Goal: Information Seeking & Learning: Learn about a topic

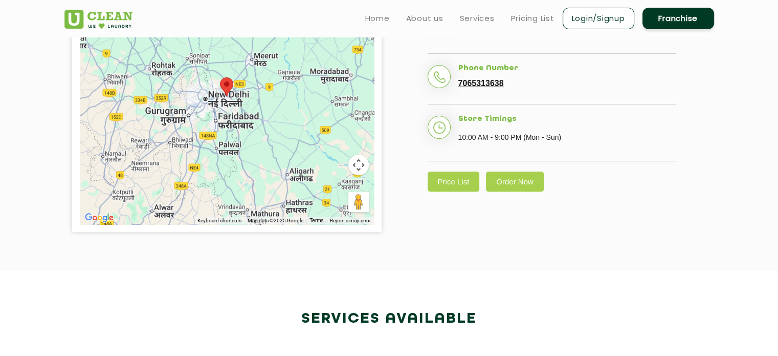
scroll to position [56, 0]
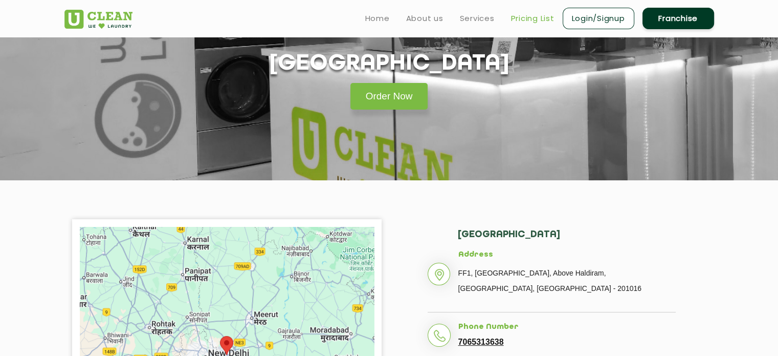
click at [525, 14] on link "Pricing List" at bounding box center [532, 18] width 43 height 12
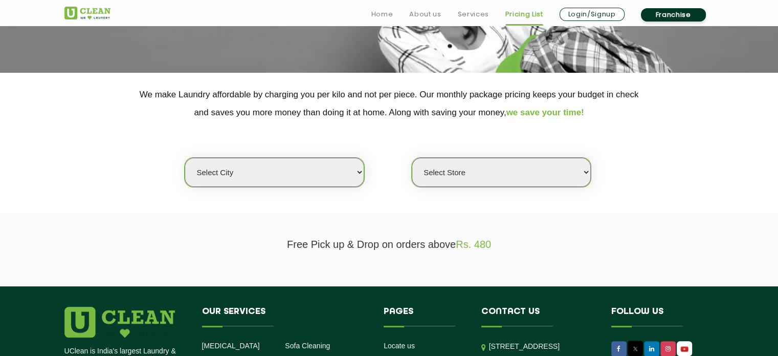
scroll to position [176, 0]
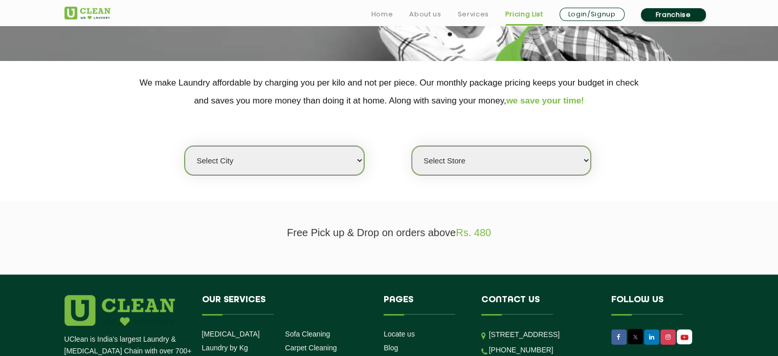
click at [303, 158] on select "Select city [GEOGRAPHIC_DATA] [GEOGRAPHIC_DATA] [GEOGRAPHIC_DATA] [GEOGRAPHIC_D…" at bounding box center [274, 160] width 179 height 29
select select "18"
click at [185, 146] on select "Select city [GEOGRAPHIC_DATA] [GEOGRAPHIC_DATA] [GEOGRAPHIC_DATA] [GEOGRAPHIC_D…" at bounding box center [274, 160] width 179 height 29
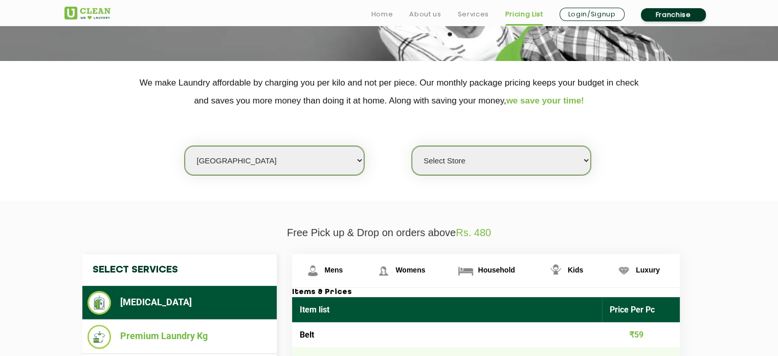
click at [447, 162] on select "Select Store [GEOGRAPHIC_DATA] [GEOGRAPHIC_DATA] [PERSON_NAME][GEOGRAPHIC_DATA]…" at bounding box center [501, 160] width 179 height 29
select select "213"
click at [412, 146] on select "Select Store [GEOGRAPHIC_DATA] [GEOGRAPHIC_DATA] [PERSON_NAME][GEOGRAPHIC_DATA]…" at bounding box center [501, 160] width 179 height 29
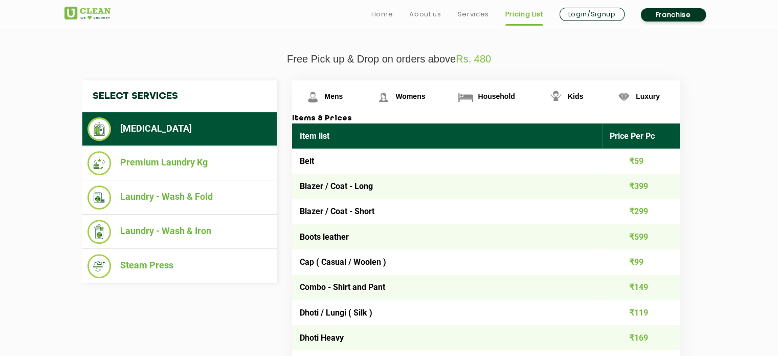
scroll to position [349, 0]
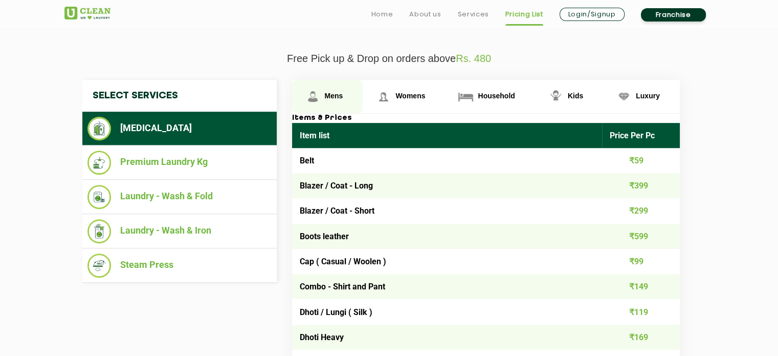
click at [322, 100] on link "Mens" at bounding box center [327, 96] width 71 height 33
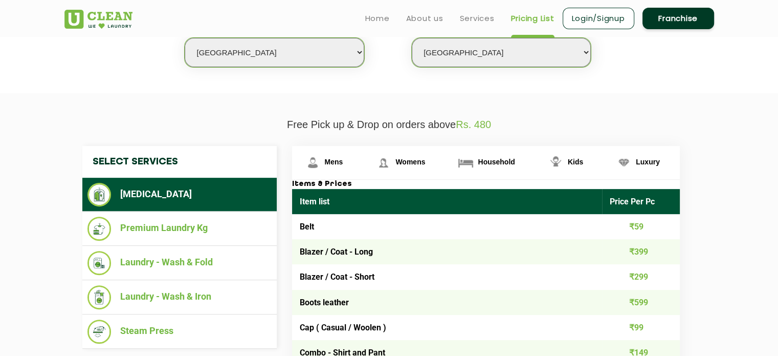
scroll to position [253, 0]
